Goal: Check status: Check status

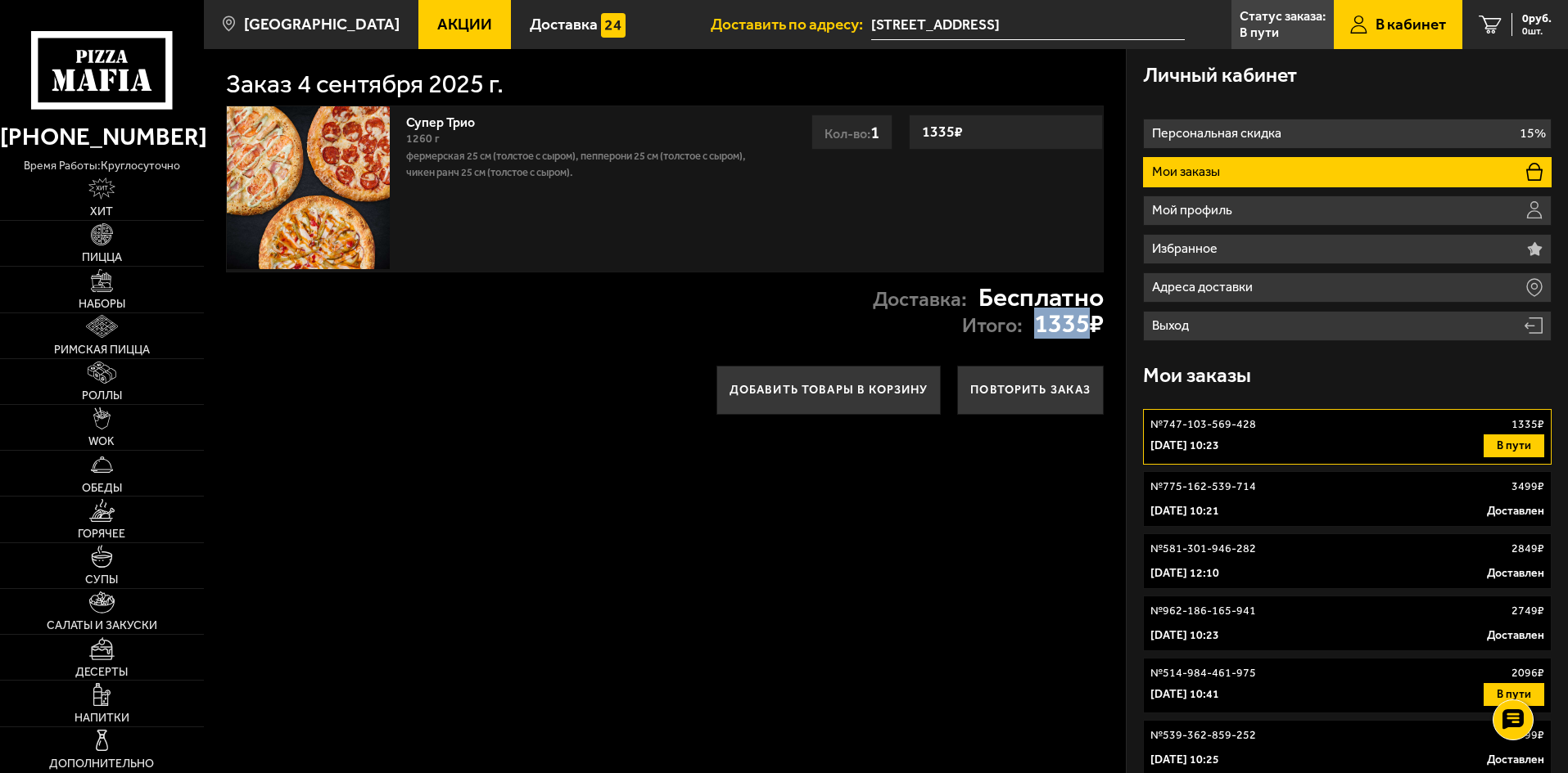
drag, startPoint x: 1031, startPoint y: 334, endPoint x: 1084, endPoint y: 336, distance: 53.0
click at [1084, 336] on strong "1335 ₽" at bounding box center [1069, 323] width 70 height 26
drag, startPoint x: 1256, startPoint y: 381, endPoint x: 1145, endPoint y: 377, distance: 111.1
click at [1145, 377] on div "Мои заказы" at bounding box center [1348, 376] width 409 height 53
click at [1255, 369] on div "Мои заказы" at bounding box center [1348, 376] width 409 height 53
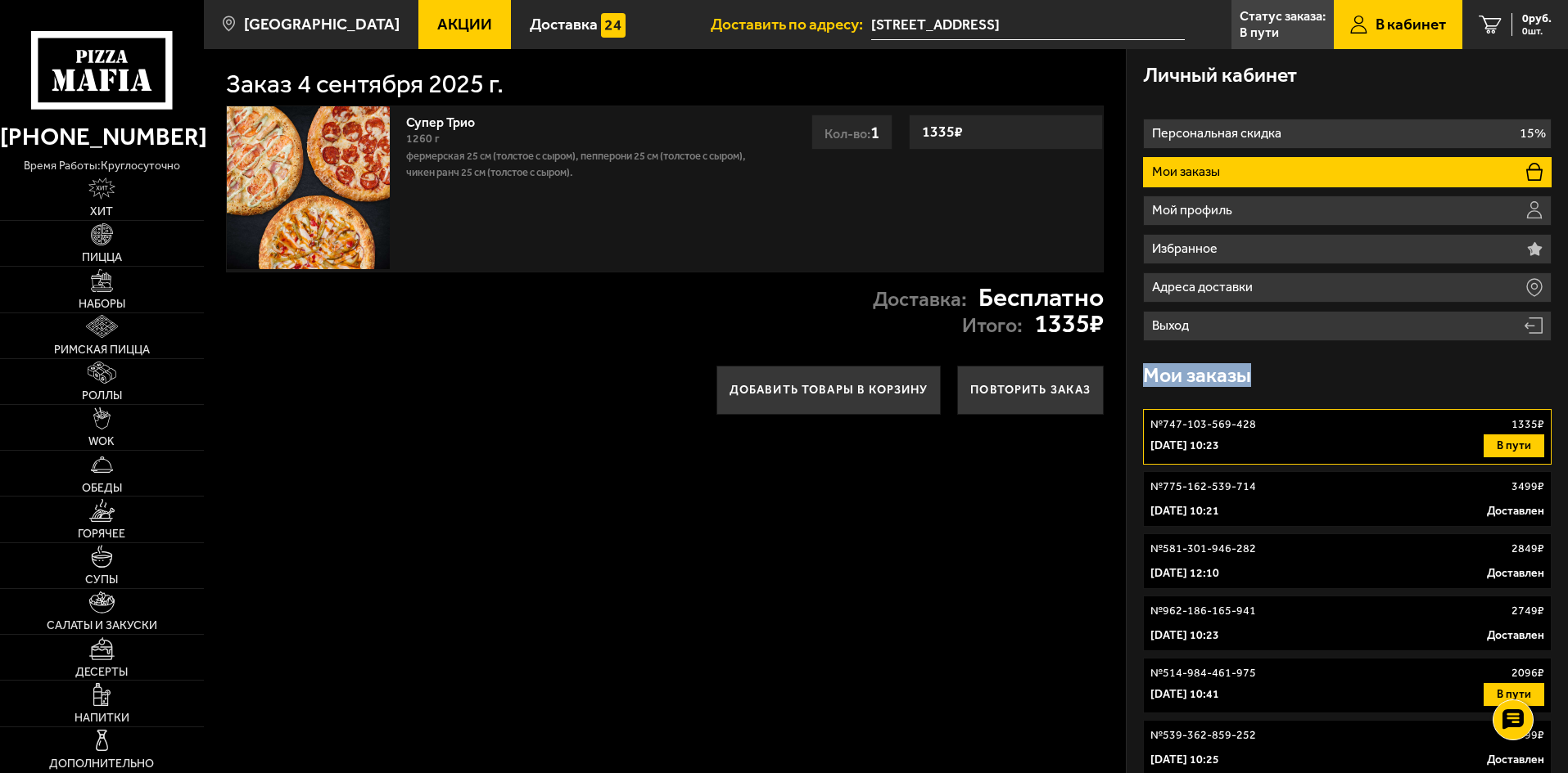
drag, startPoint x: 1243, startPoint y: 376, endPoint x: 1149, endPoint y: 377, distance: 94.0
click at [1148, 378] on h3 "Мои заказы" at bounding box center [1197, 376] width 108 height 20
click at [1271, 378] on div "Мои заказы" at bounding box center [1348, 376] width 409 height 53
drag, startPoint x: 1236, startPoint y: 376, endPoint x: 1145, endPoint y: 380, distance: 91.1
click at [1145, 380] on div "Мои заказы" at bounding box center [1348, 376] width 409 height 53
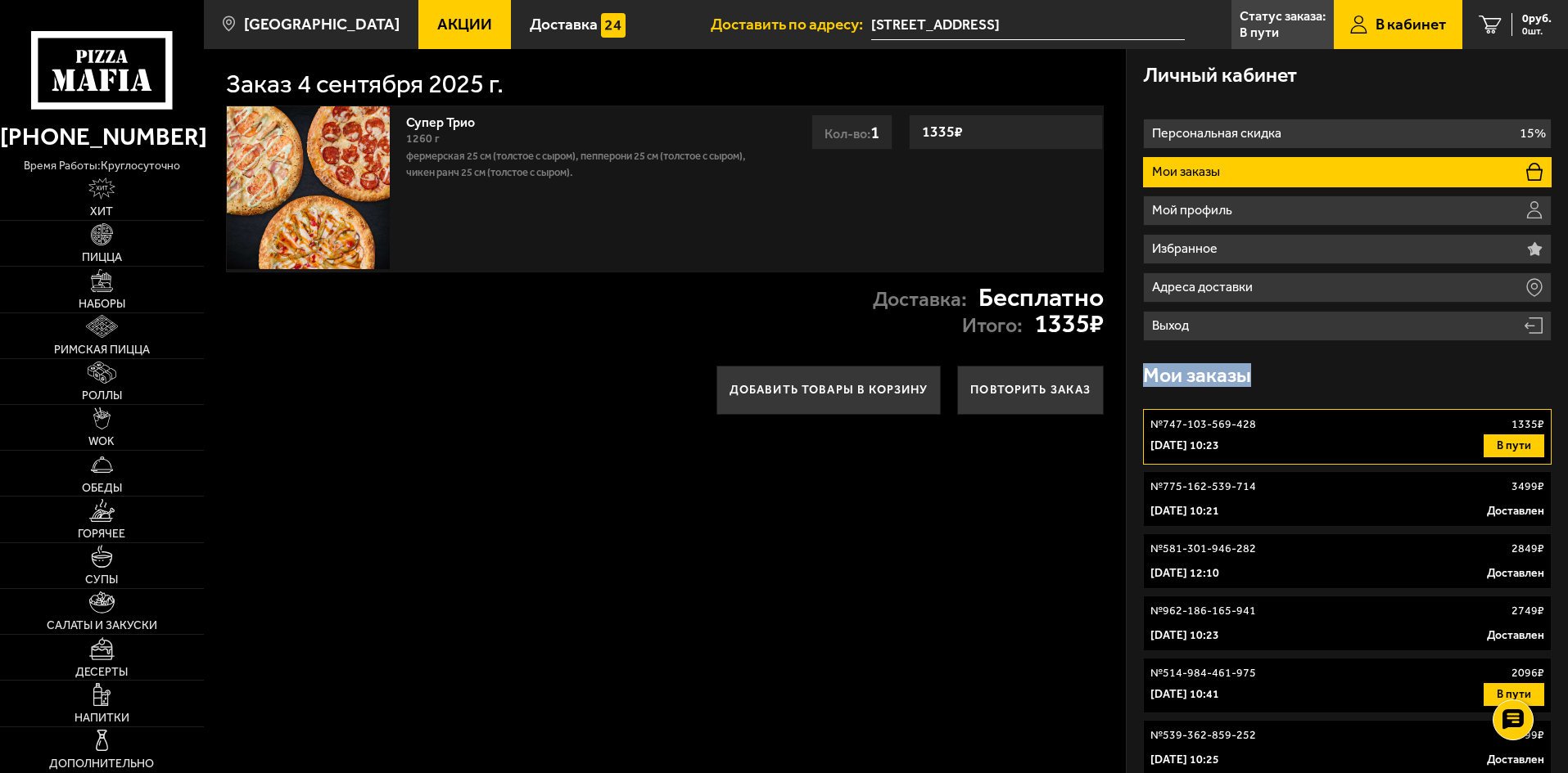
click at [1249, 376] on h3 "Мои заказы" at bounding box center [1197, 376] width 108 height 20
drag, startPoint x: 1249, startPoint y: 376, endPoint x: 1156, endPoint y: 374, distance: 93.0
click at [1156, 374] on h3 "Мои заказы" at bounding box center [1197, 376] width 108 height 20
